Goal: Find contact information: Find contact information

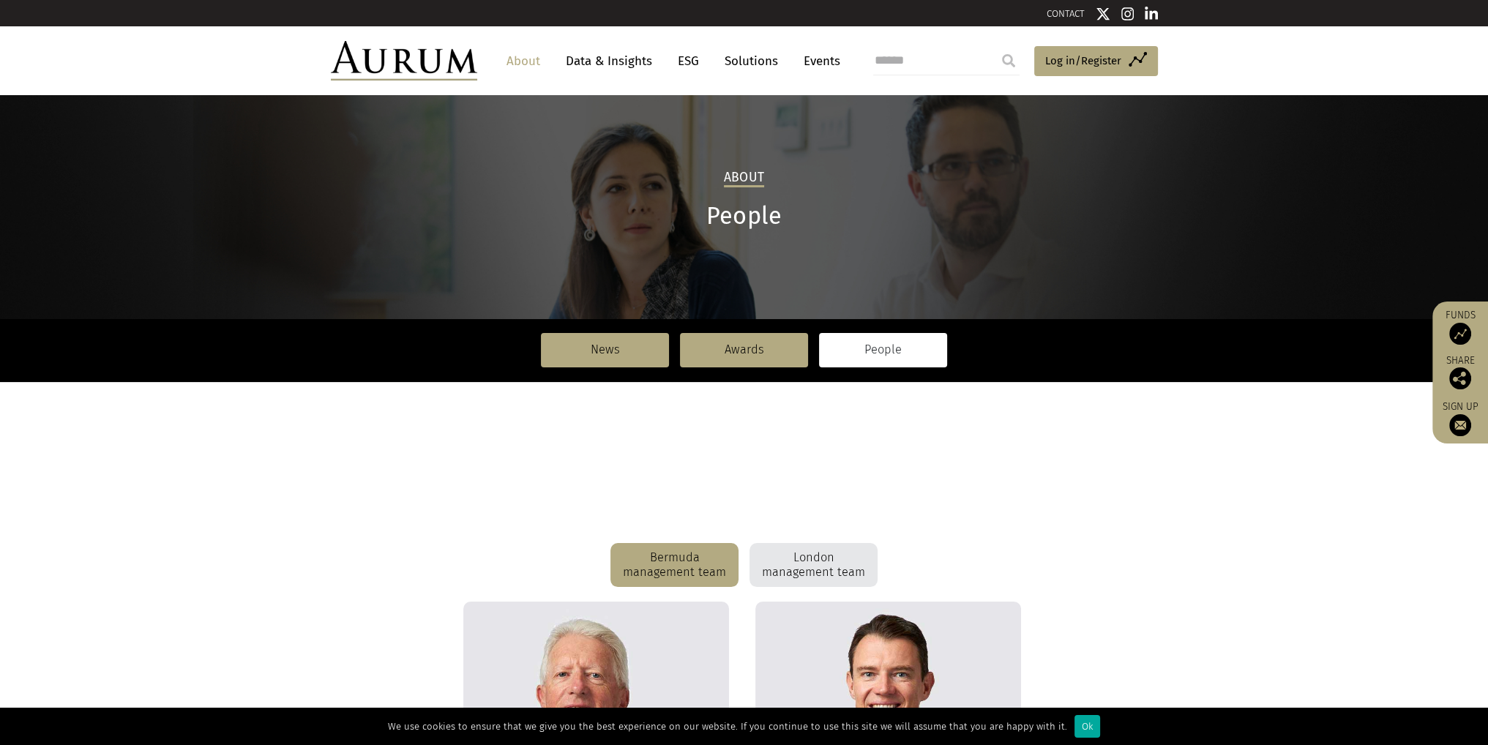
scroll to position [366, 0]
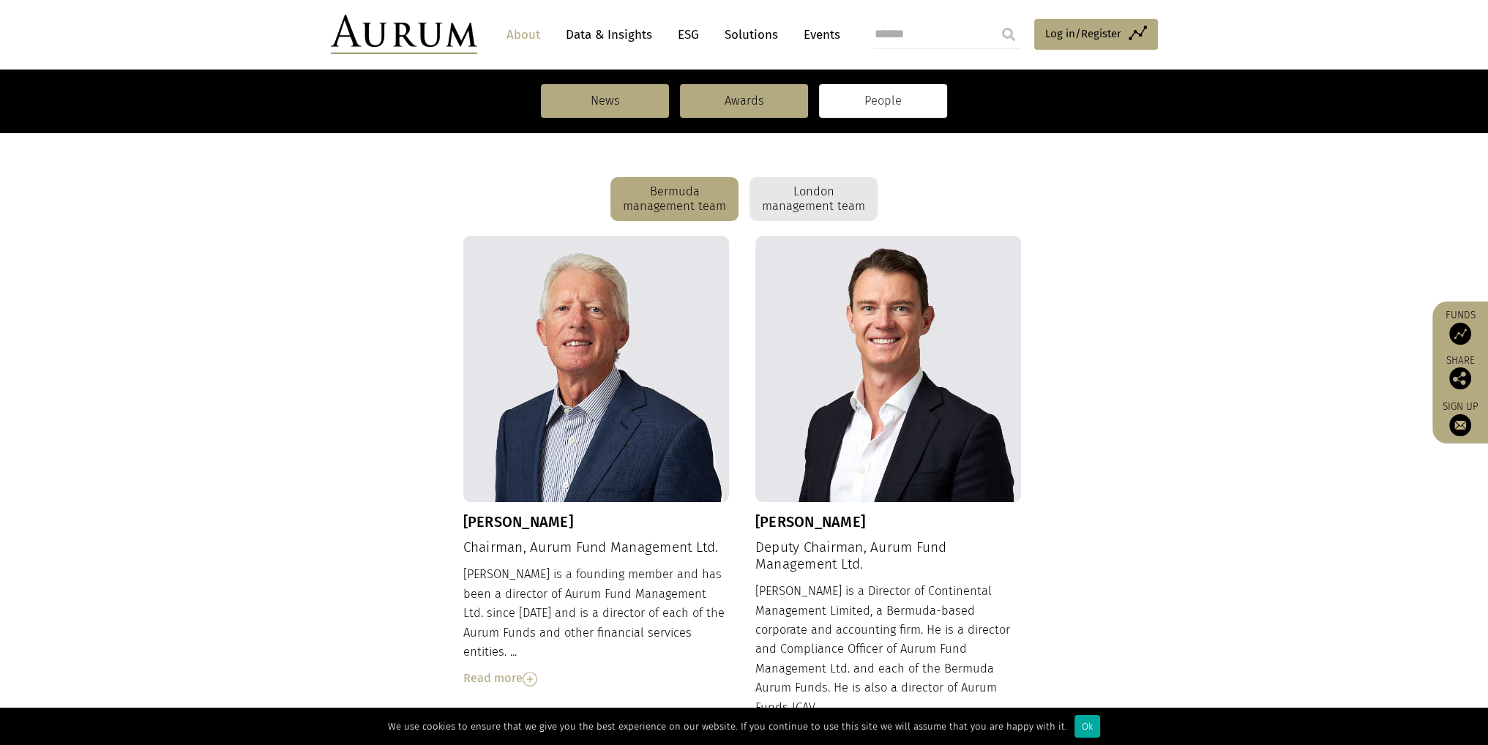
click at [827, 205] on div "London management team" at bounding box center [814, 199] width 128 height 44
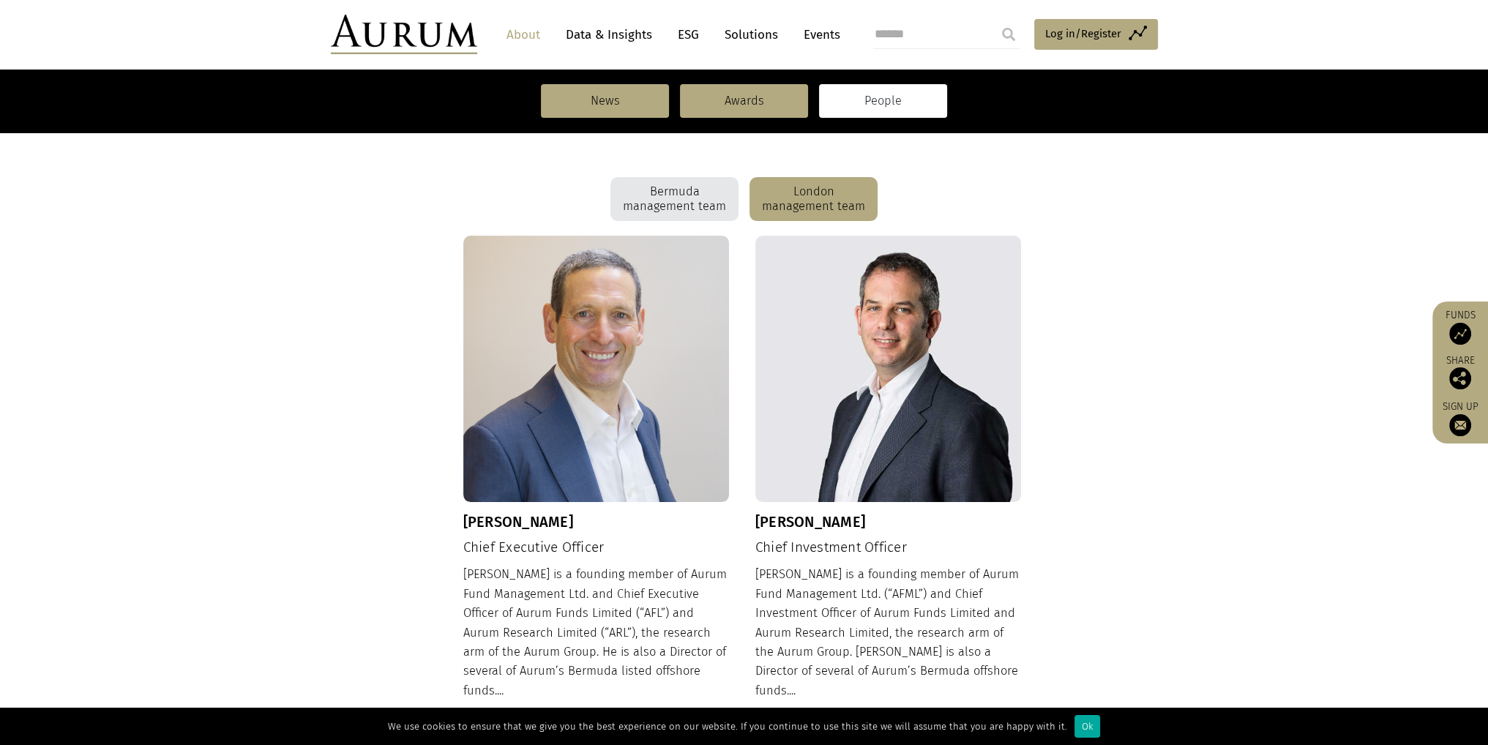
scroll to position [513, 0]
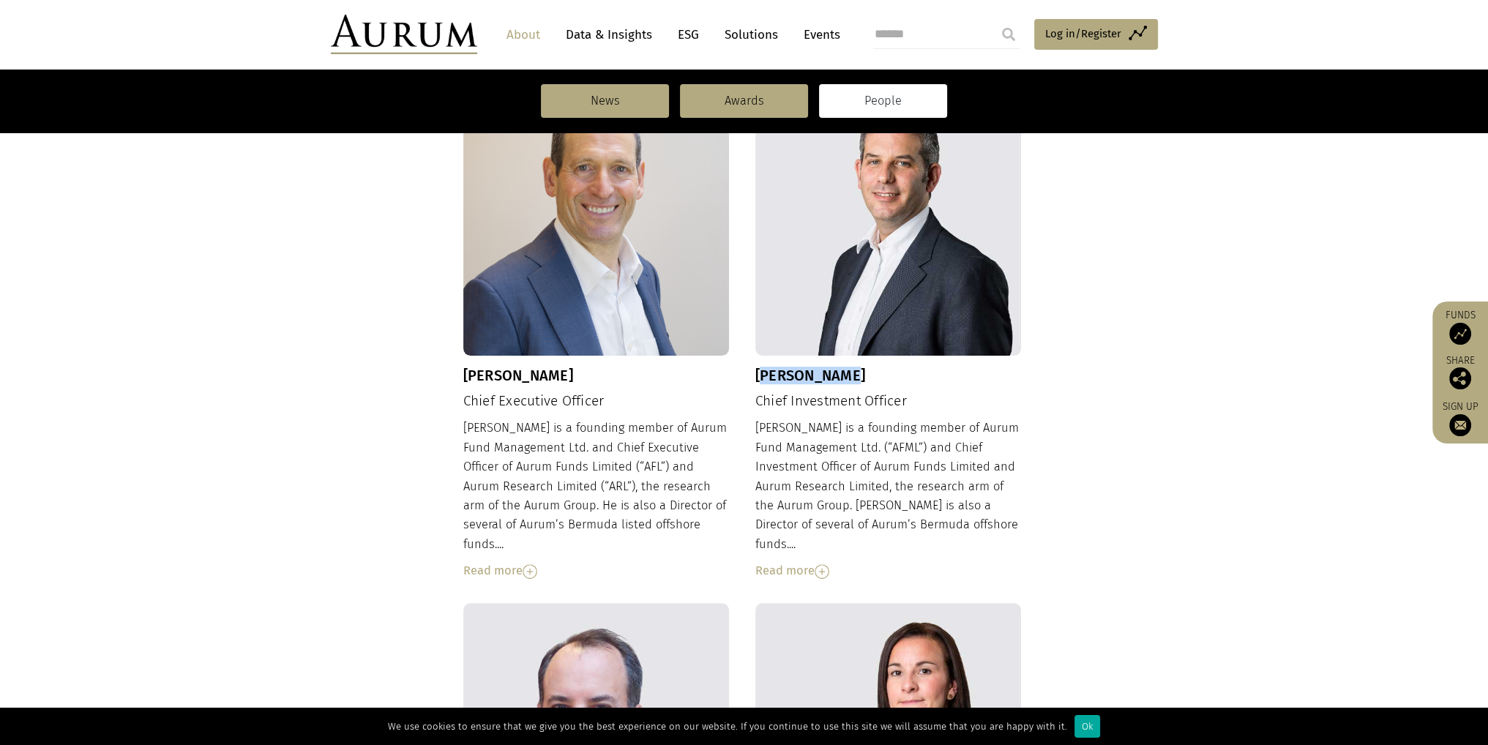
drag, startPoint x: 759, startPoint y: 370, endPoint x: 854, endPoint y: 374, distance: 95.2
click at [854, 374] on h3 "[PERSON_NAME]" at bounding box center [889, 376] width 267 height 18
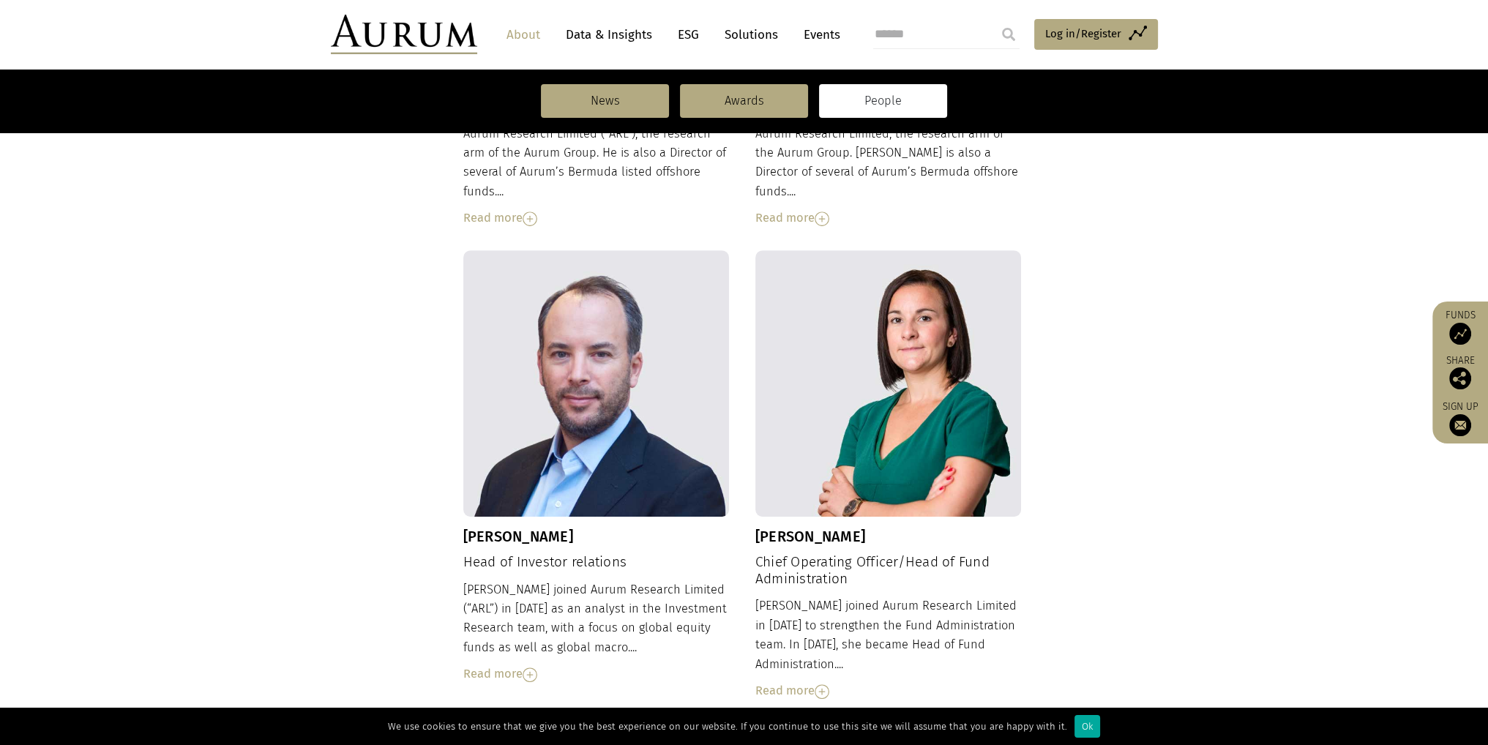
scroll to position [879, 0]
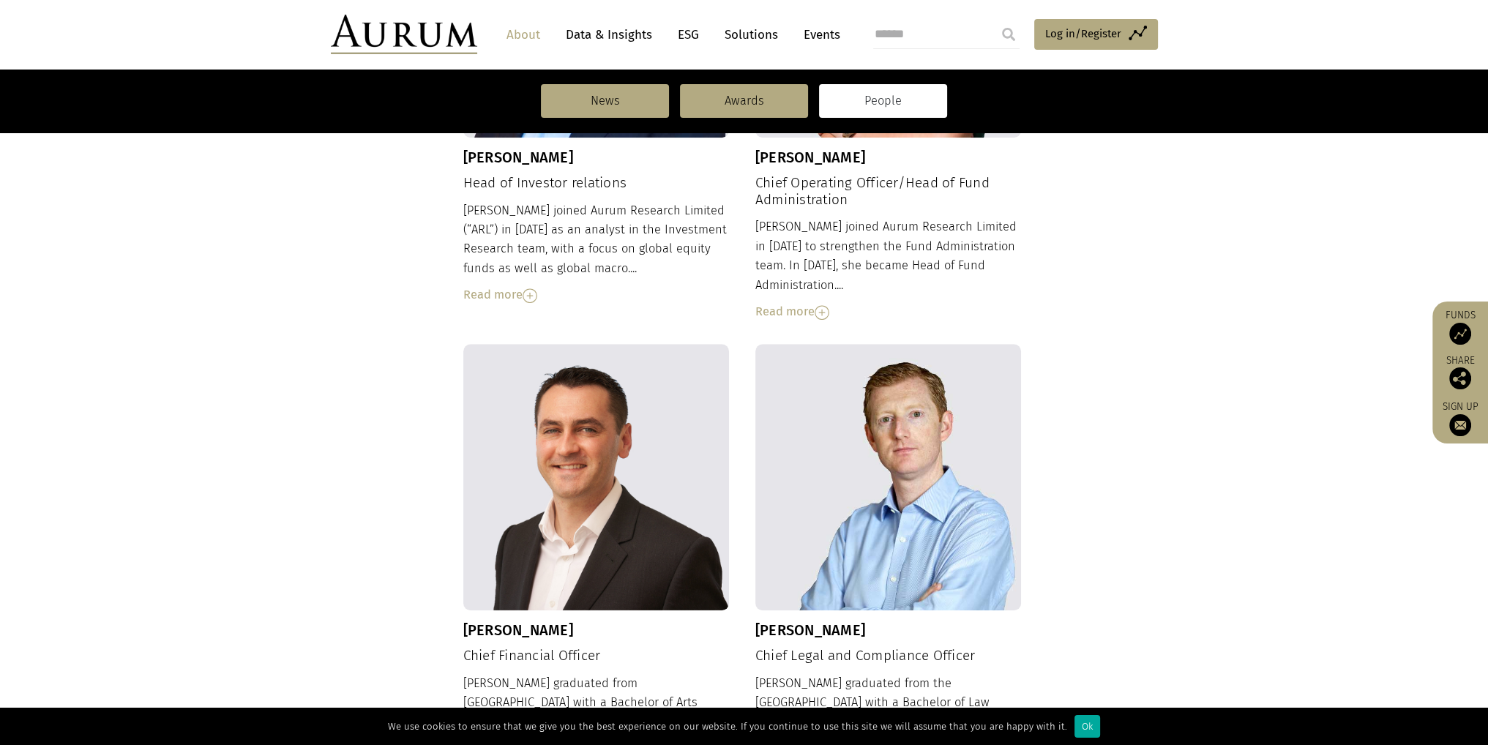
click at [360, 377] on div "[PERSON_NAME] Chief Executive Officer [PERSON_NAME] is a founding member of Aur…" at bounding box center [744, 98] width 827 height 1482
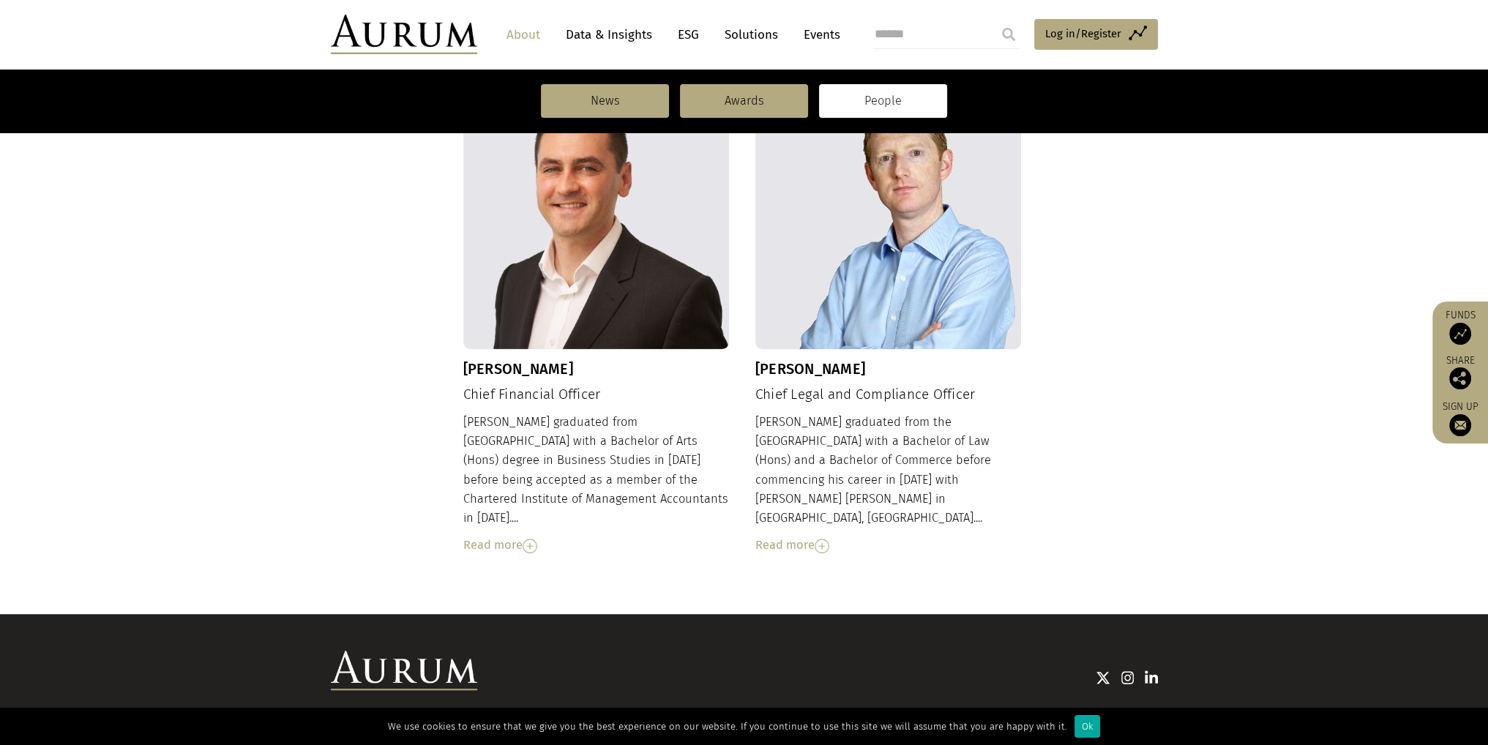
scroll to position [1514, 0]
